Goal: Information Seeking & Learning: Learn about a topic

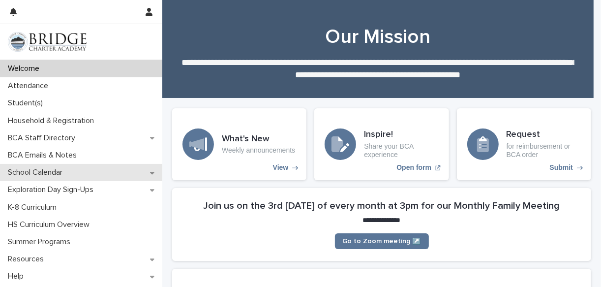
click at [52, 171] on p "School Calendar" at bounding box center [37, 172] width 66 height 9
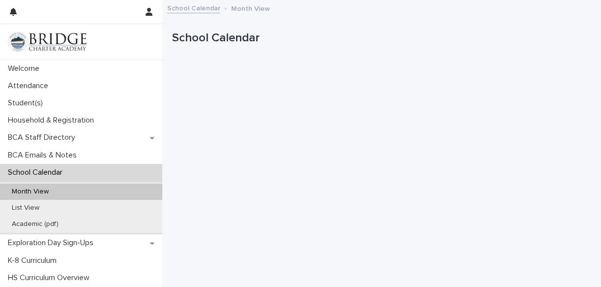
click at [252, 11] on p "Month View" at bounding box center [250, 7] width 39 height 11
click at [249, 10] on p "Month View" at bounding box center [250, 7] width 39 height 11
click at [245, 8] on p "Month View" at bounding box center [250, 7] width 39 height 11
click at [190, 9] on link "School Calendar" at bounding box center [193, 7] width 53 height 11
click at [249, 10] on p "Month View" at bounding box center [250, 7] width 39 height 11
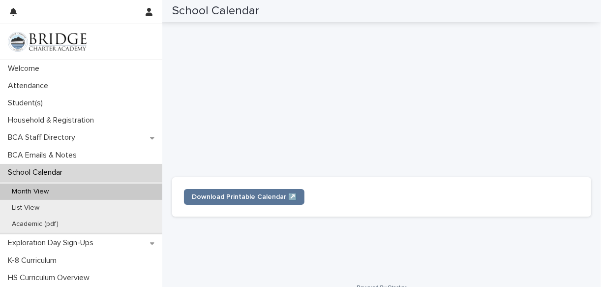
scroll to position [343, 0]
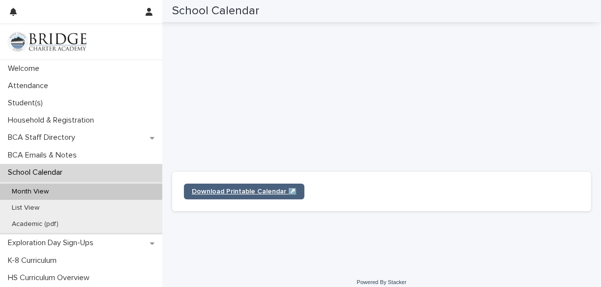
click at [256, 194] on link "Download Printable Calendar ↗️" at bounding box center [244, 192] width 121 height 16
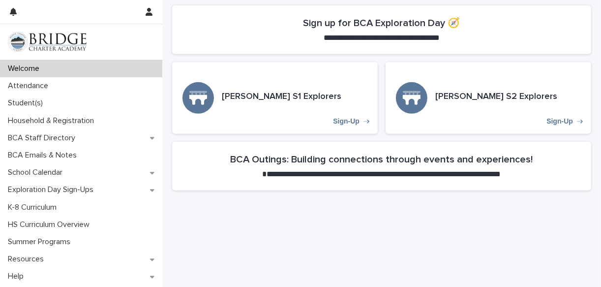
scroll to position [443, 0]
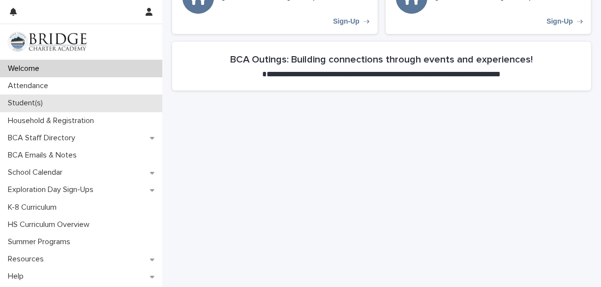
click at [31, 106] on p "Student(s)" at bounding box center [27, 102] width 47 height 9
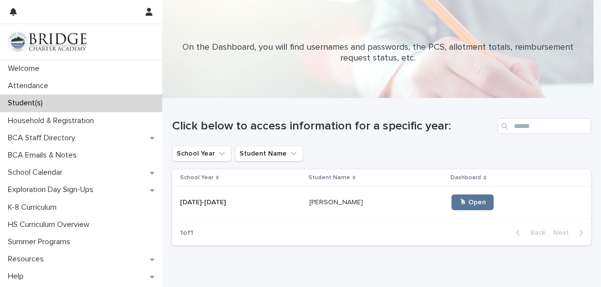
scroll to position [43, 0]
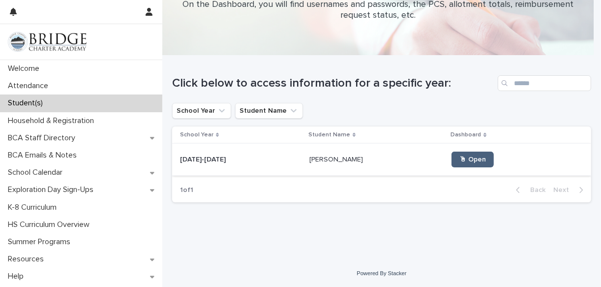
click at [460, 160] on span "🖱 Open" at bounding box center [473, 159] width 27 height 7
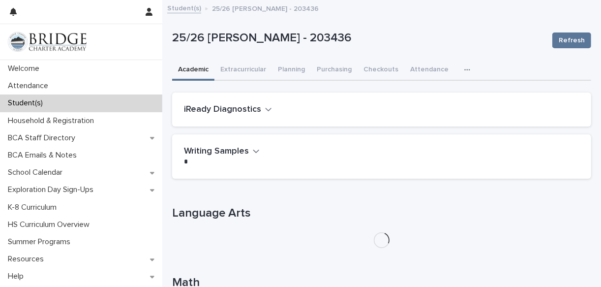
click at [466, 67] on div "button" at bounding box center [469, 69] width 10 height 7
click at [421, 98] on button "General" at bounding box center [443, 95] width 65 height 15
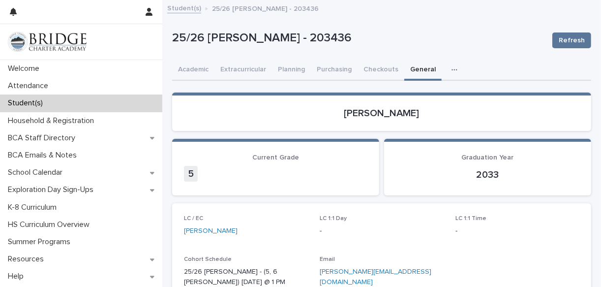
click at [53, 108] on div "Student(s)" at bounding box center [81, 102] width 162 height 17
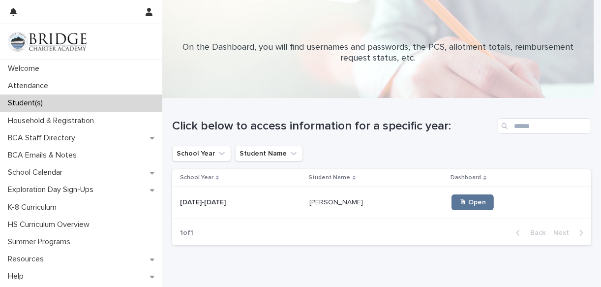
click at [85, 105] on div "Student(s)" at bounding box center [81, 102] width 162 height 17
click at [69, 106] on div "Student(s)" at bounding box center [81, 102] width 162 height 17
click at [452, 207] on link "🖱 Open" at bounding box center [473, 202] width 42 height 16
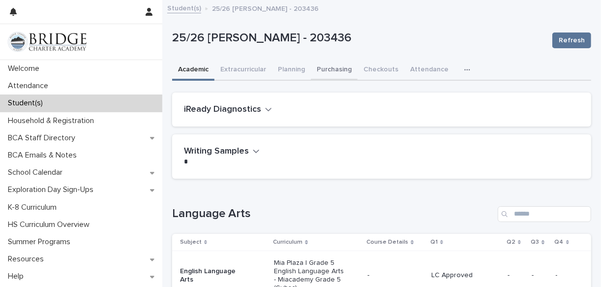
click at [332, 68] on button "Purchasing" at bounding box center [334, 70] width 47 height 21
